Goal: Task Accomplishment & Management: Check status

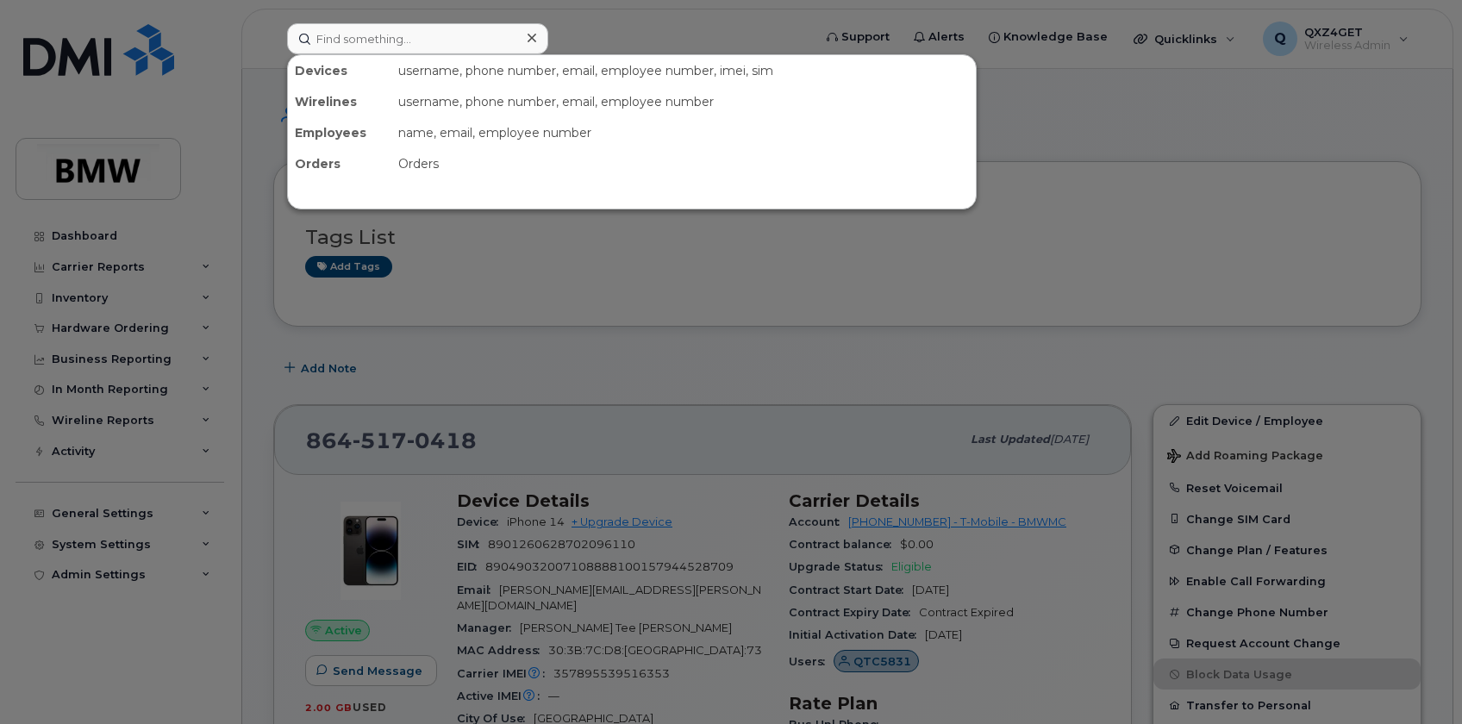
scroll to position [78, 0]
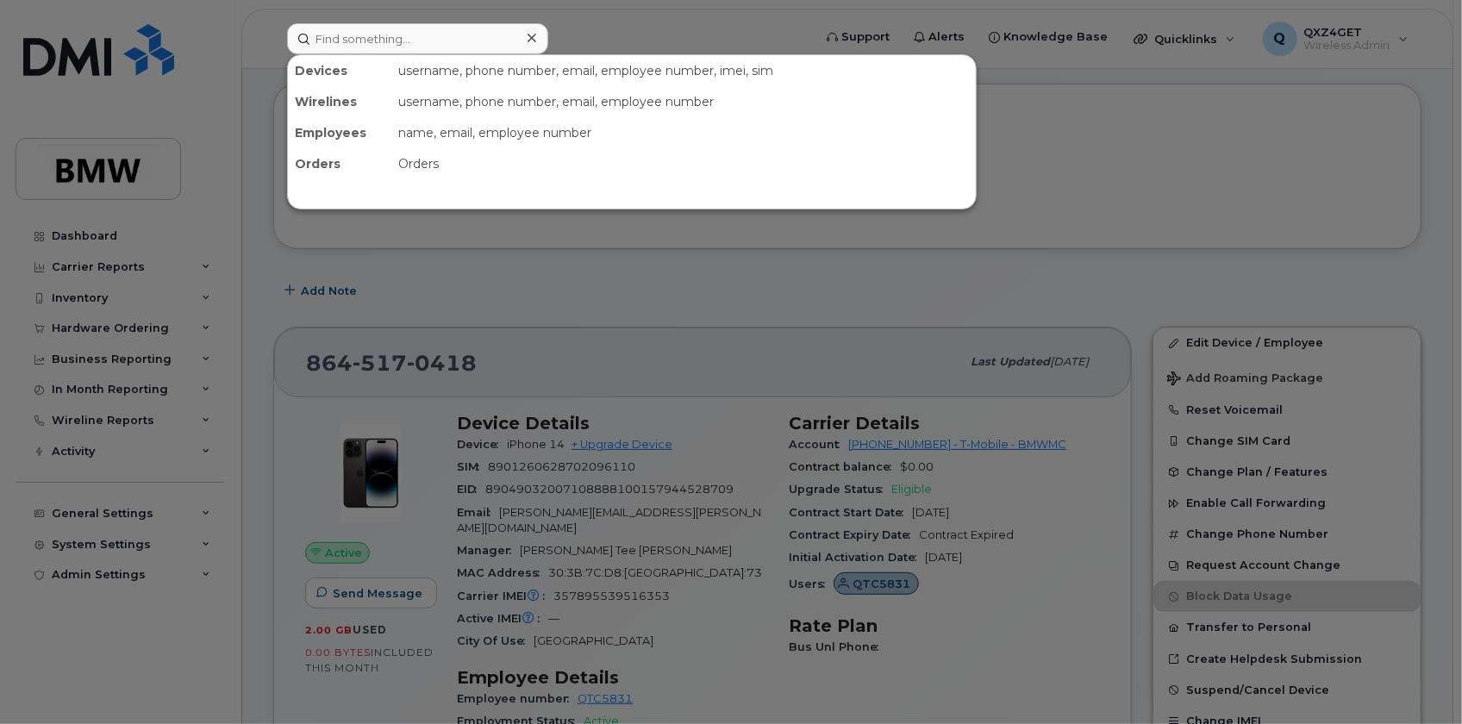
click at [393, 34] on input at bounding box center [417, 38] width 261 height 31
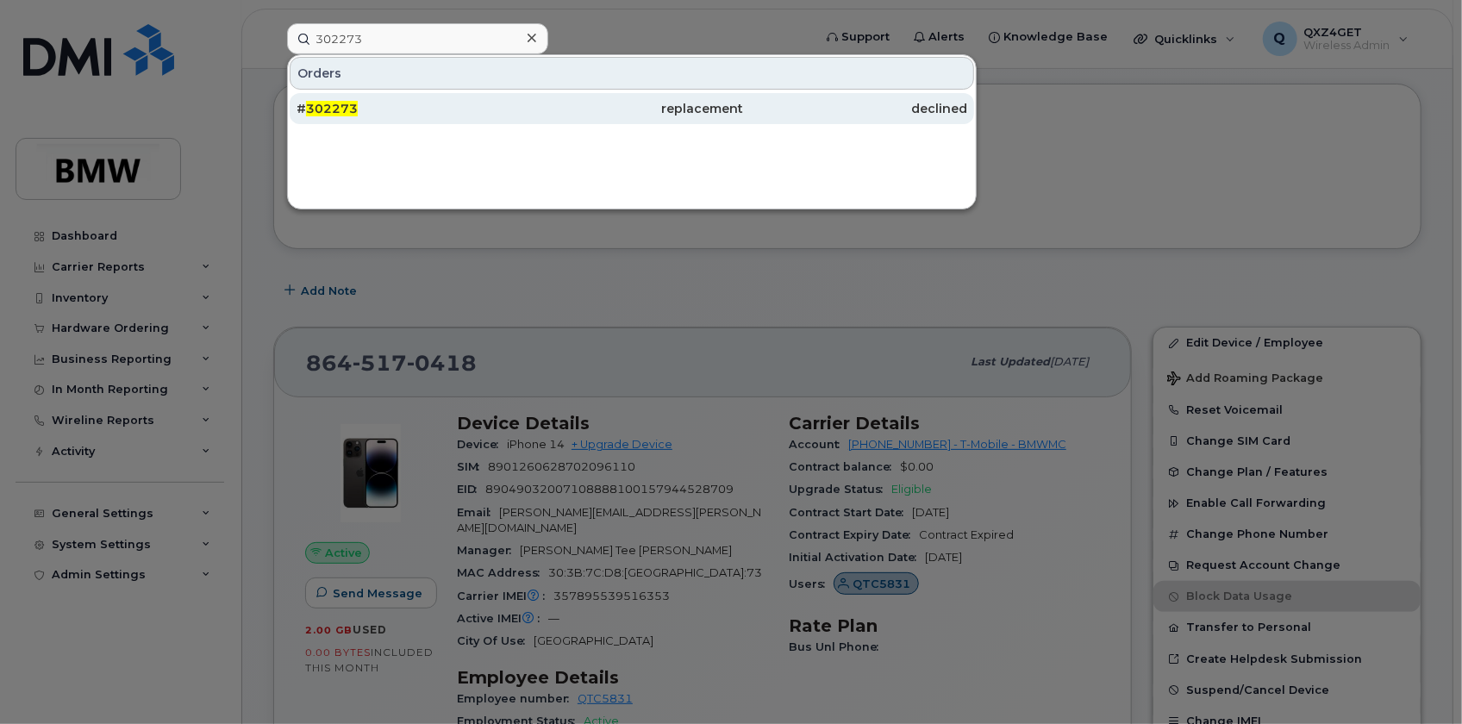
type input "302273"
click at [328, 103] on span "302273" at bounding box center [332, 109] width 52 height 16
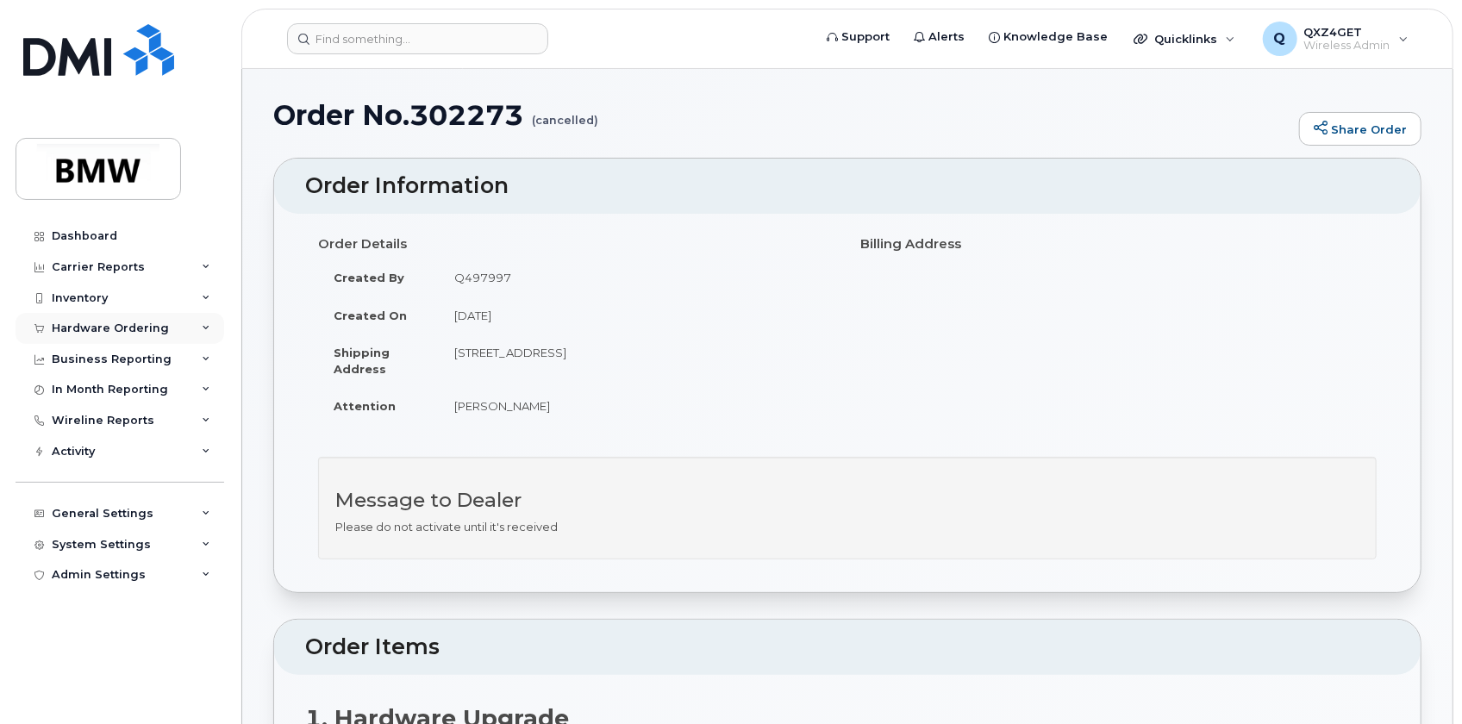
click at [103, 325] on div "Hardware Ordering" at bounding box center [110, 329] width 117 height 14
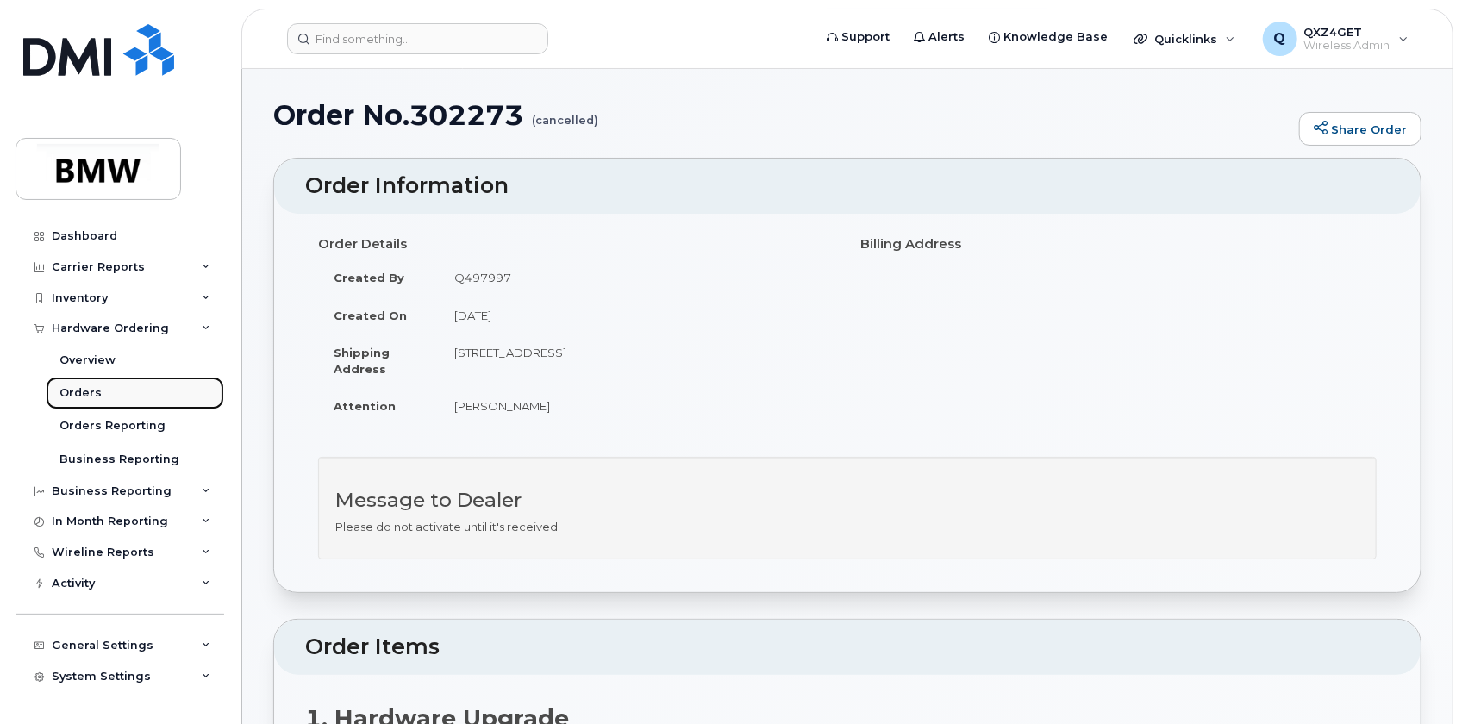
click at [72, 384] on link "Orders" at bounding box center [135, 393] width 178 height 33
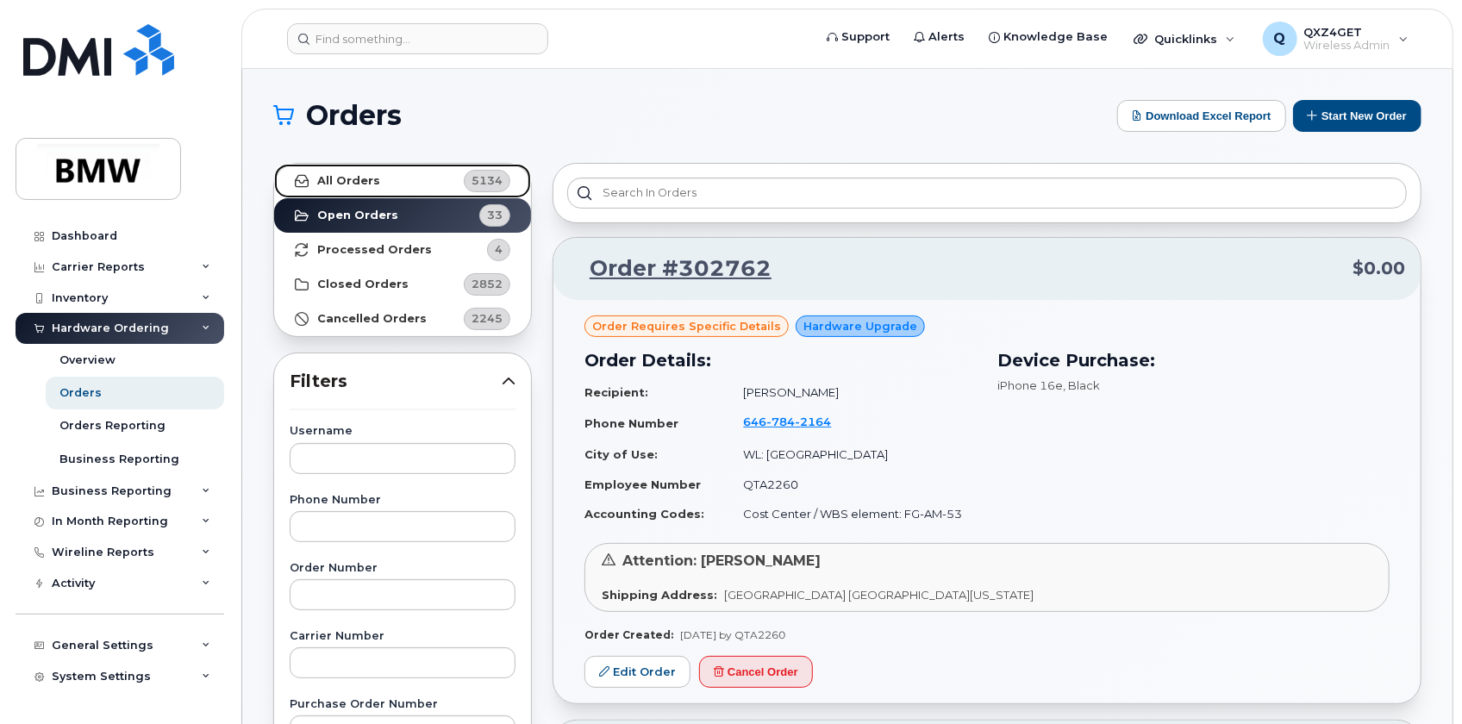
click at [330, 175] on strong "All Orders" at bounding box center [348, 181] width 63 height 14
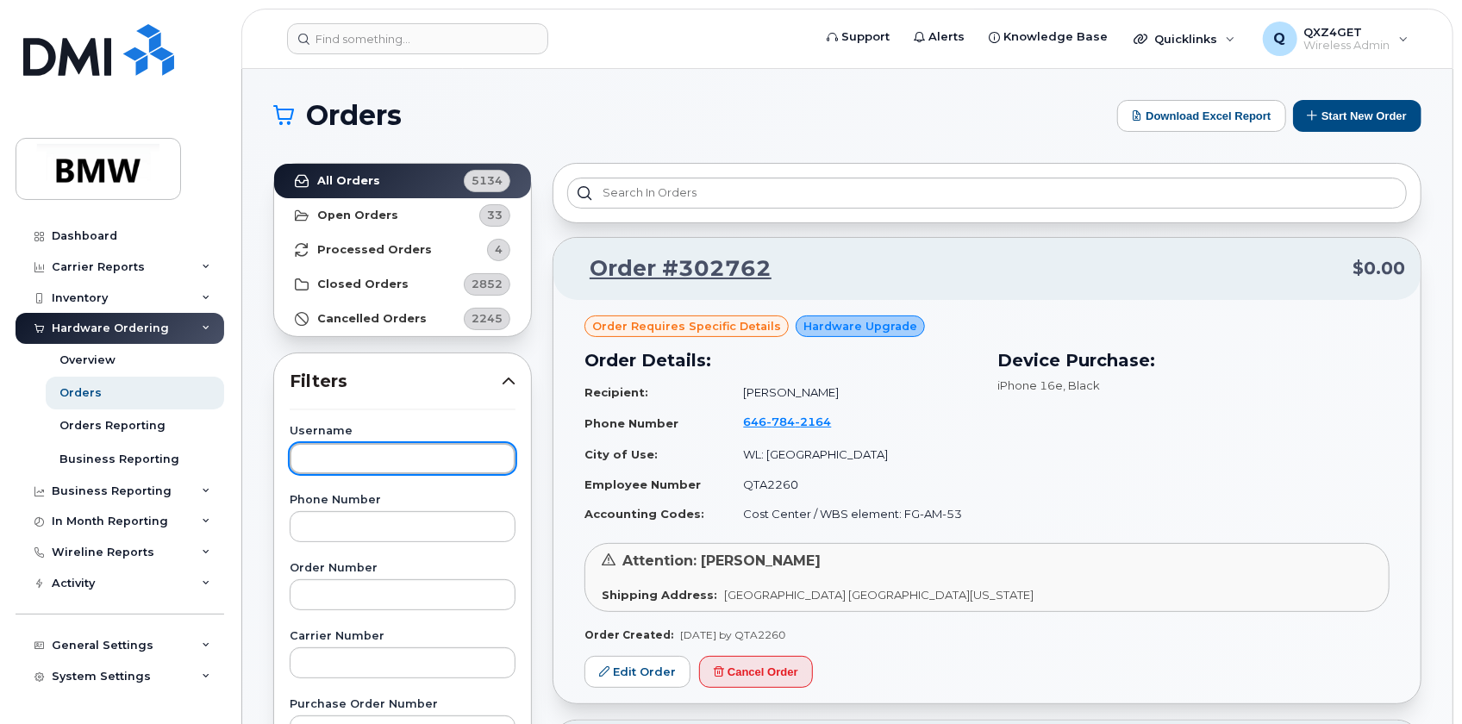
click at [346, 458] on input "text" at bounding box center [403, 458] width 226 height 31
type input "B"
type input "Jay jinks"
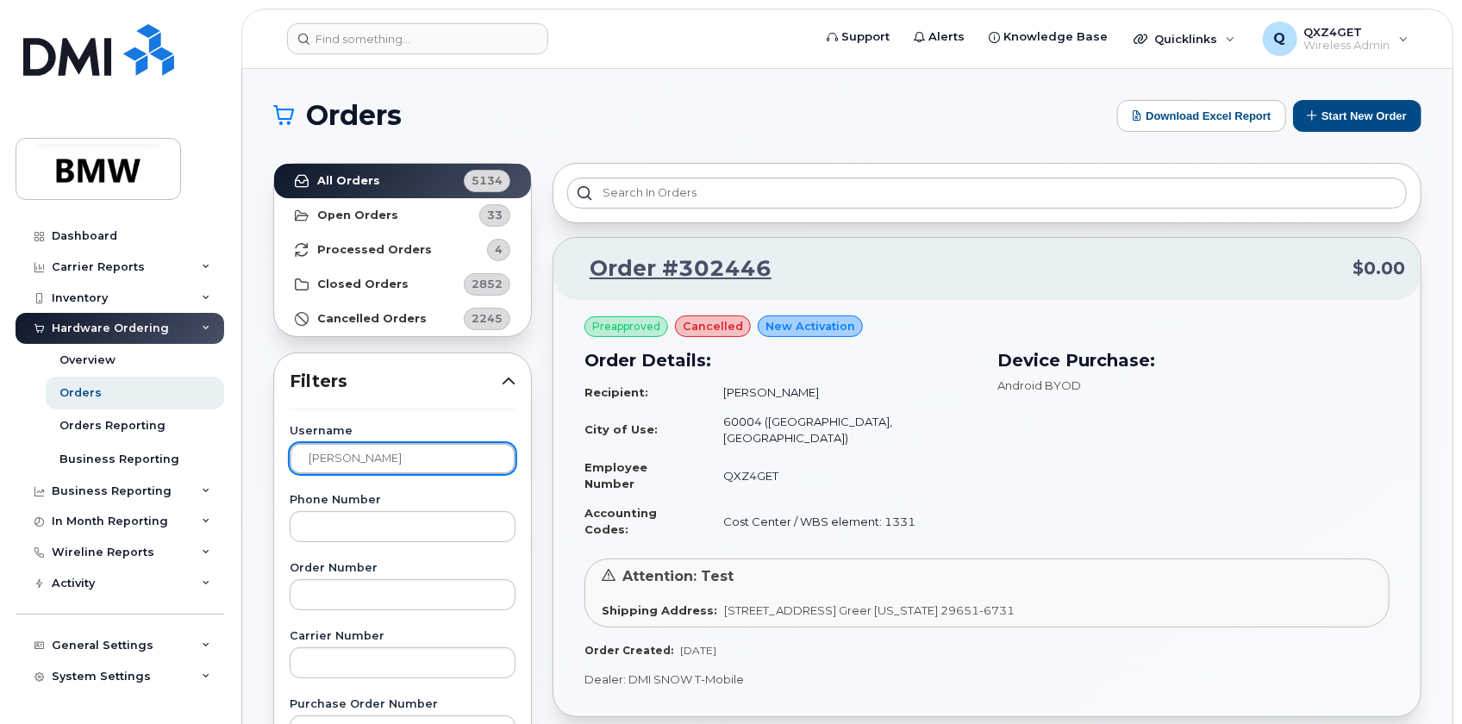
drag, startPoint x: 383, startPoint y: 472, endPoint x: 221, endPoint y: 439, distance: 165.5
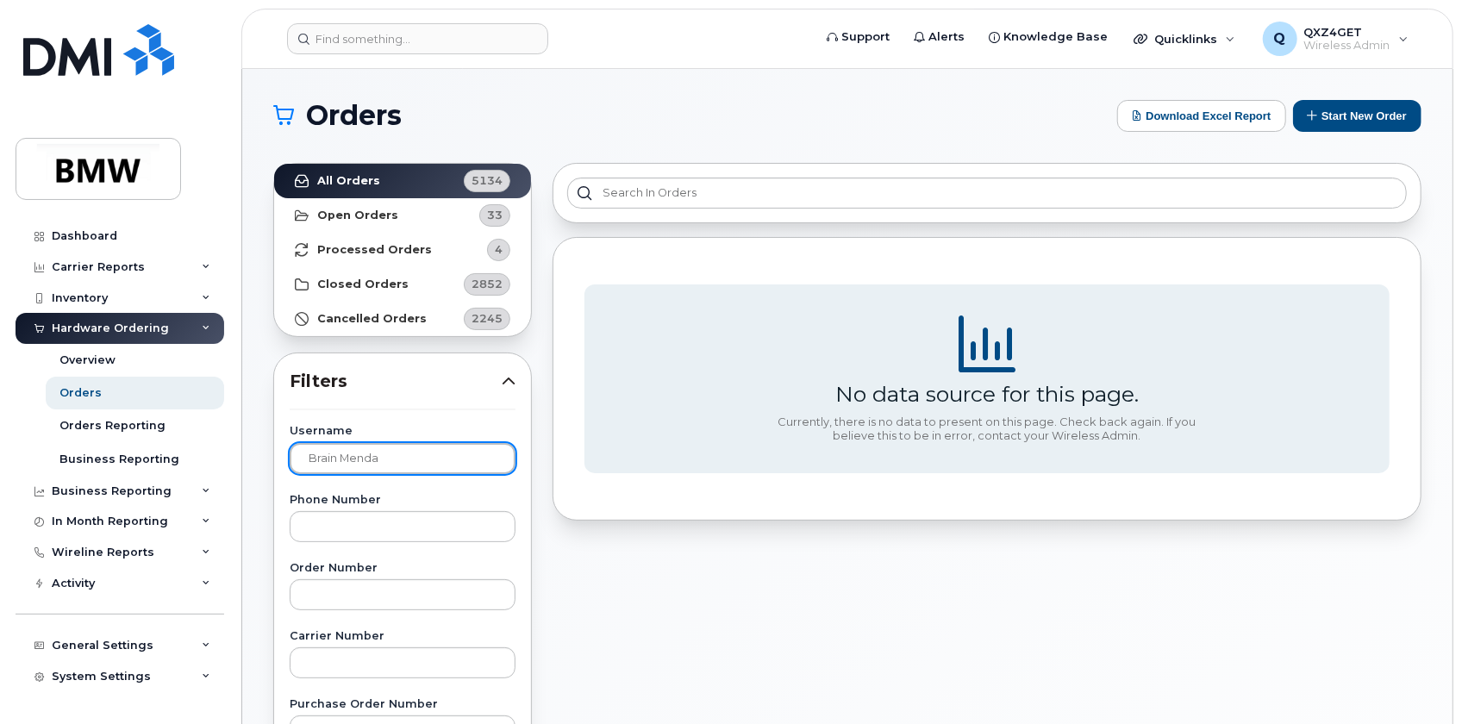
click at [328, 457] on input "Brain Menda" at bounding box center [403, 458] width 226 height 31
type input "Brian Menda"
